Goal: Navigation & Orientation: Find specific page/section

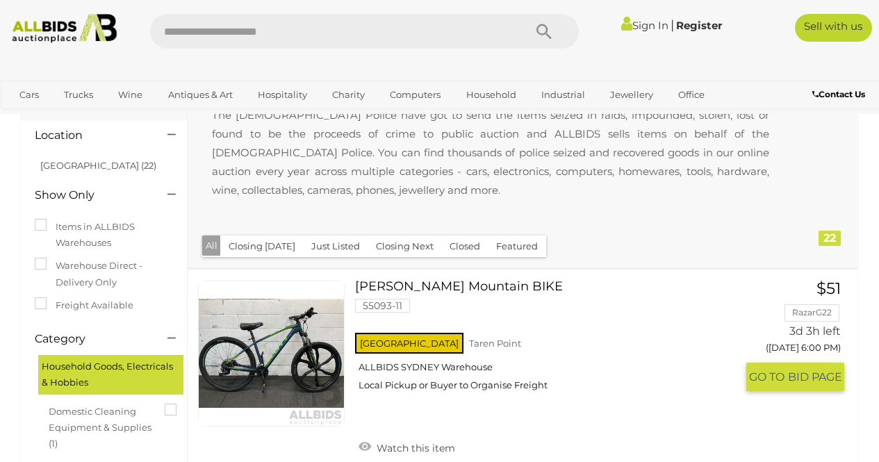
scroll to position [1, 0]
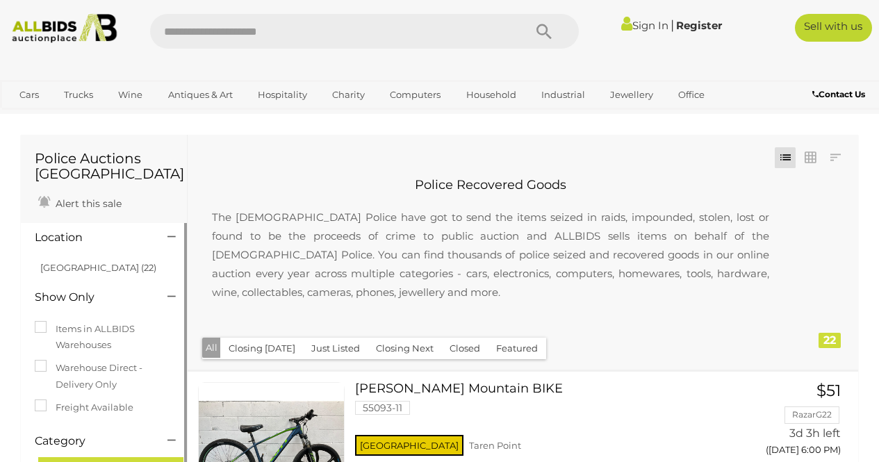
click at [174, 240] on icon at bounding box center [171, 237] width 8 height 14
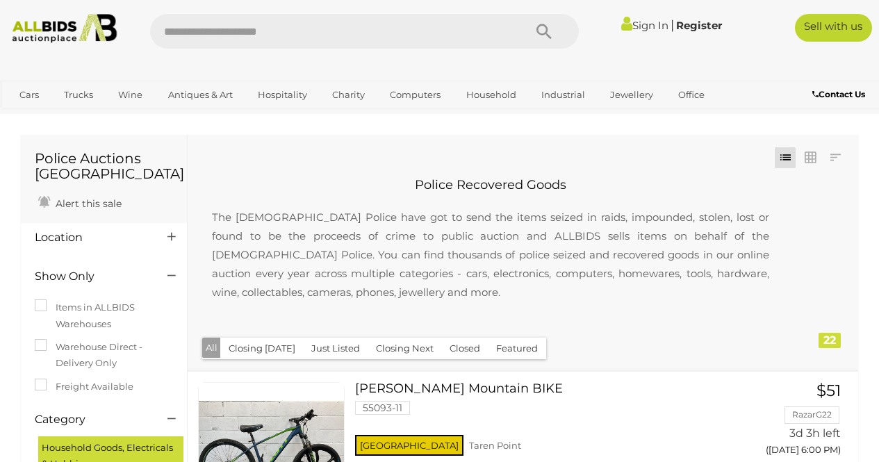
click at [174, 240] on icon at bounding box center [171, 237] width 8 height 14
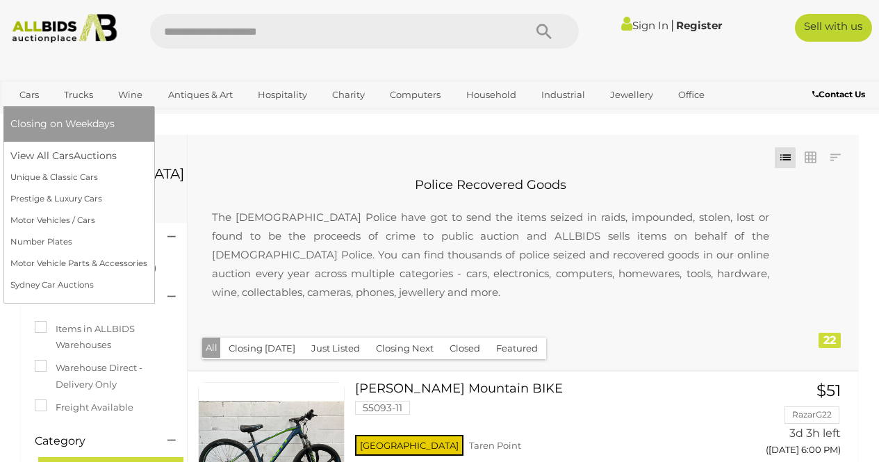
click at [35, 94] on link "Cars" at bounding box center [29, 94] width 38 height 23
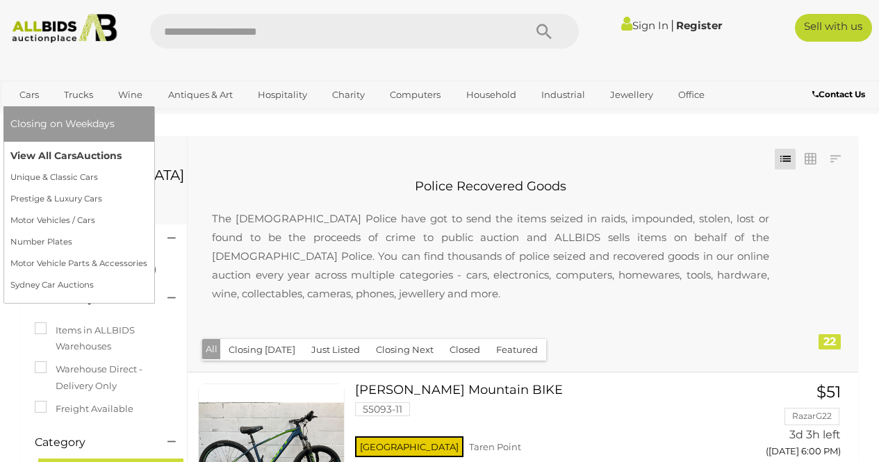
click at [70, 156] on link "View All Cars Auctions" at bounding box center [78, 156] width 137 height 22
